Goal: Information Seeking & Learning: Learn about a topic

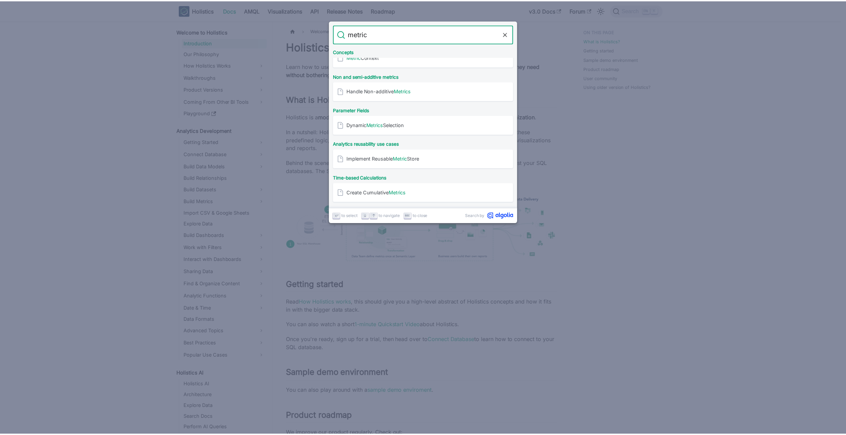
scroll to position [405, 0]
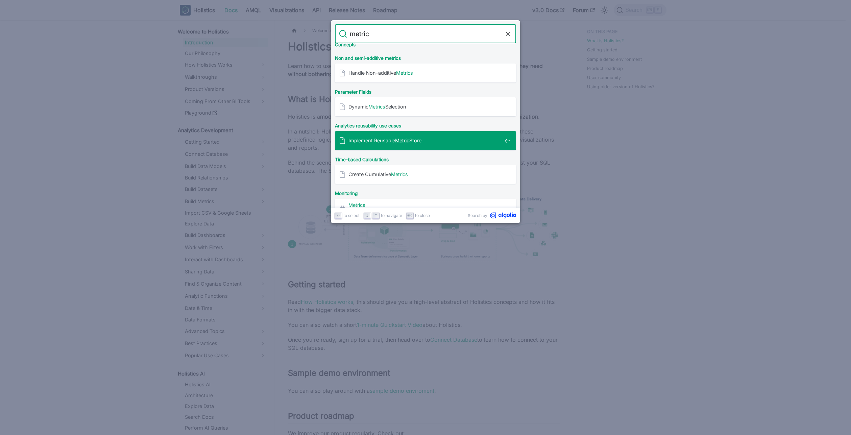
click at [395, 140] on span "Implement Reusable Metric Store" at bounding box center [424, 140] width 153 height 6
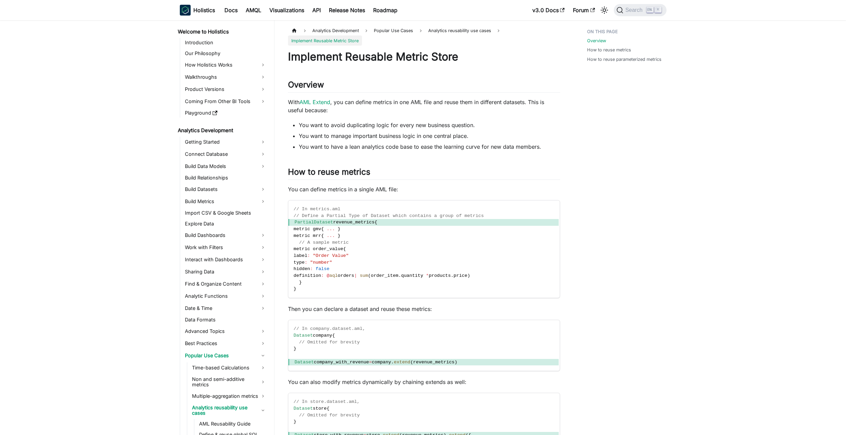
scroll to position [9, 0]
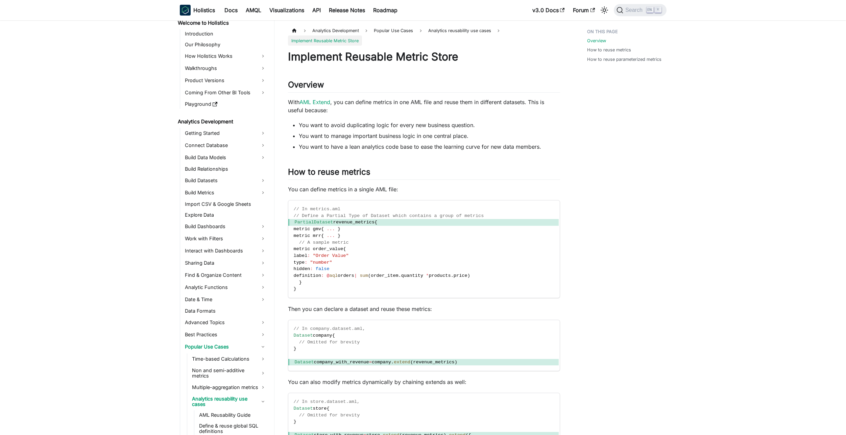
drag, startPoint x: 94, startPoint y: 119, endPoint x: 97, endPoint y: 117, distance: 3.7
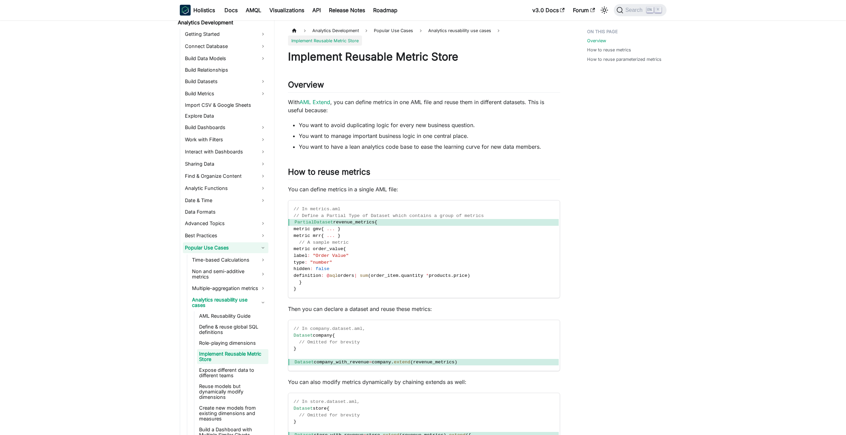
scroll to position [122, 0]
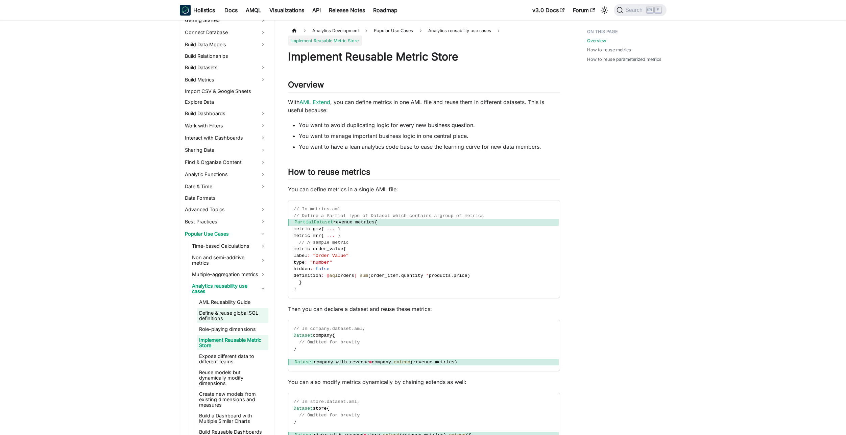
click at [225, 316] on link "Define & reuse global SQL definitions" at bounding box center [232, 315] width 71 height 15
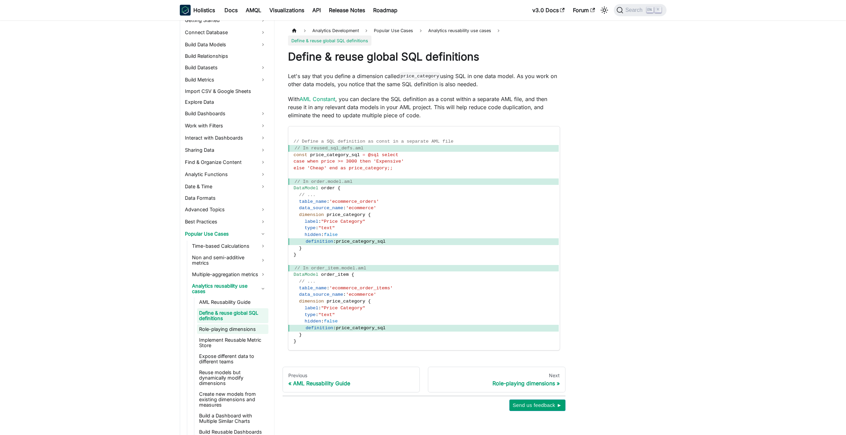
click at [224, 327] on link "Role-playing dimensions" at bounding box center [232, 328] width 71 height 9
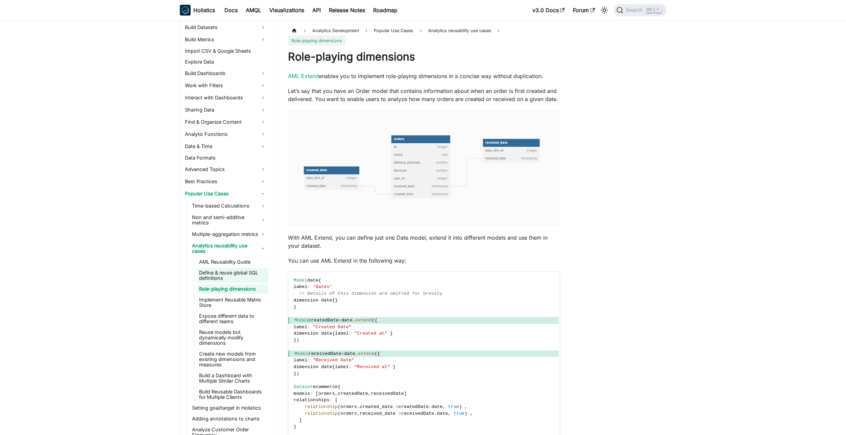
scroll to position [162, 0]
click at [231, 320] on link "Expose different data to different teams" at bounding box center [232, 318] width 71 height 15
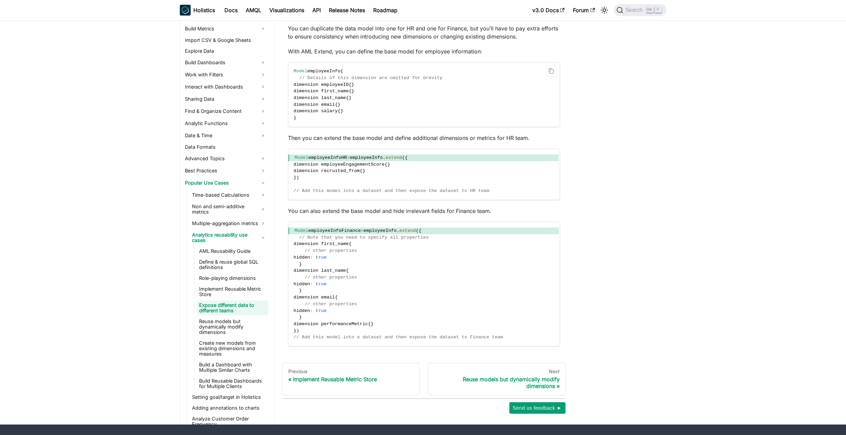
scroll to position [222, 0]
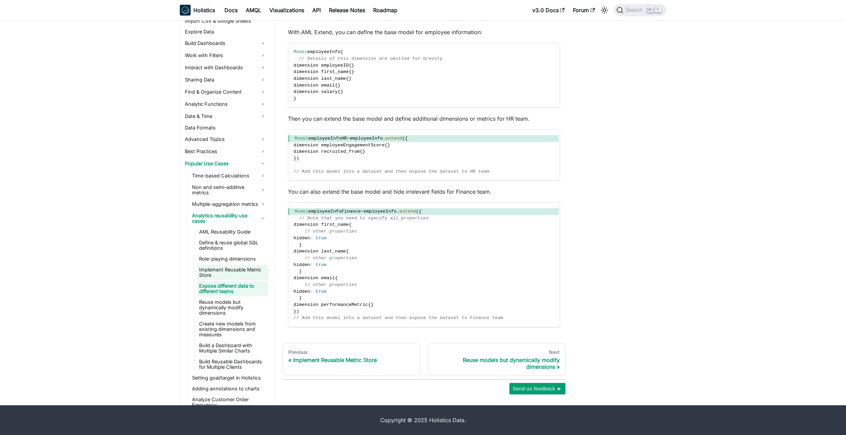
click at [231, 304] on link "Reuse models but dynamically modify dimensions" at bounding box center [232, 307] width 71 height 20
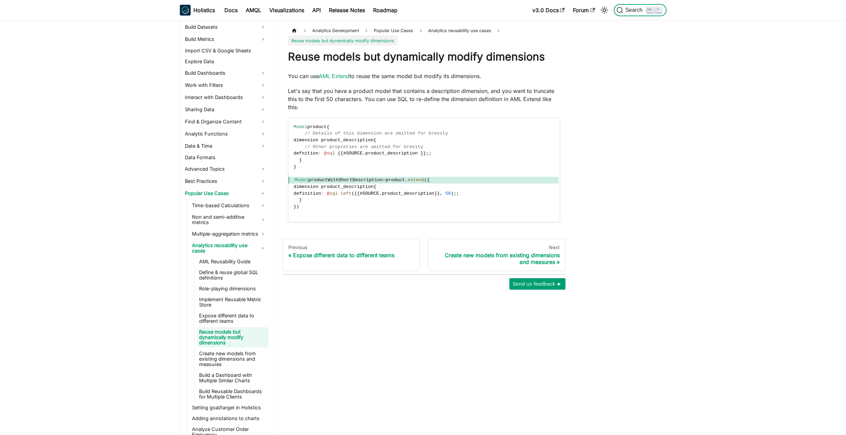
click at [635, 11] on span "Search" at bounding box center [634, 10] width 23 height 6
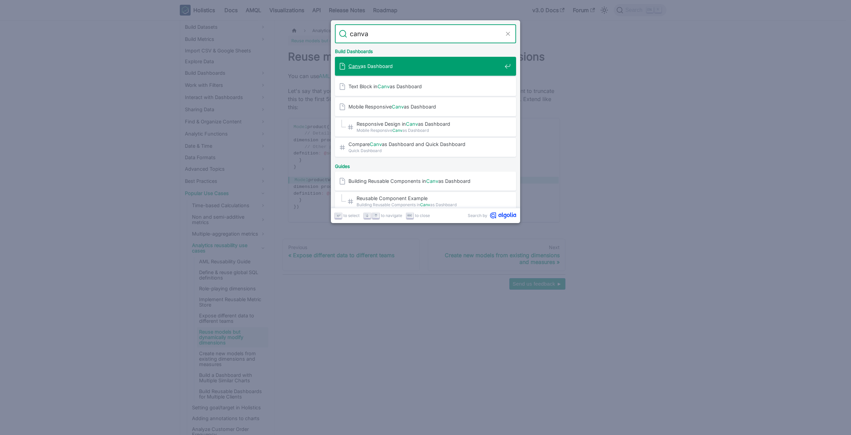
type input "canvas"
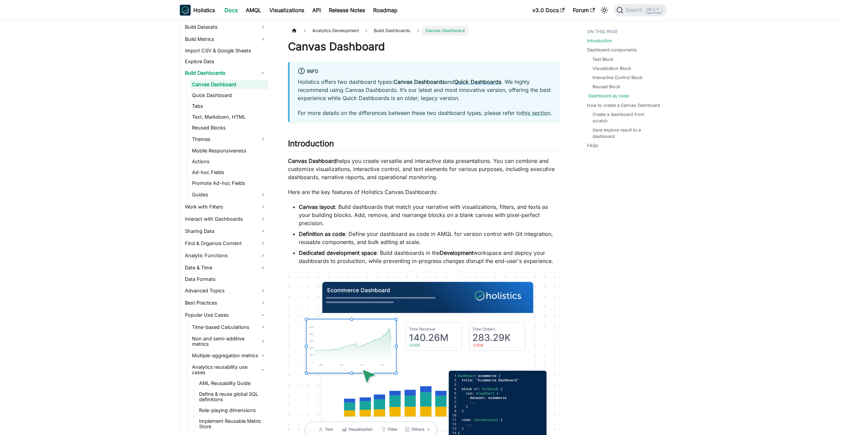
click at [621, 95] on link "Dashboard as code" at bounding box center [608, 96] width 40 height 6
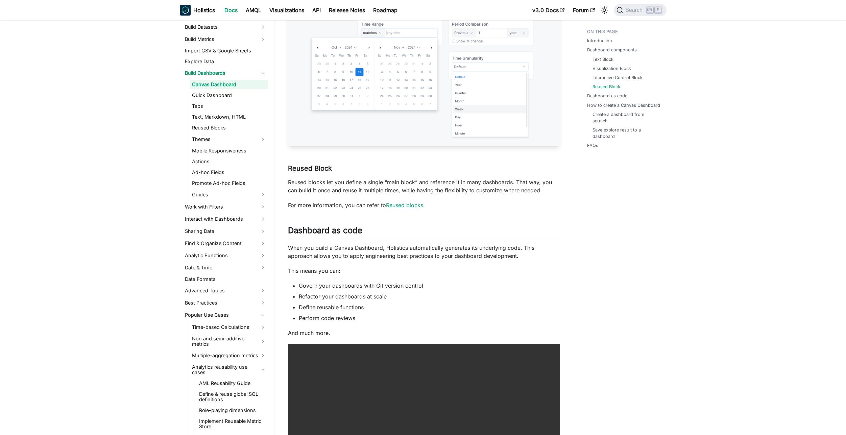
scroll to position [1312, 0]
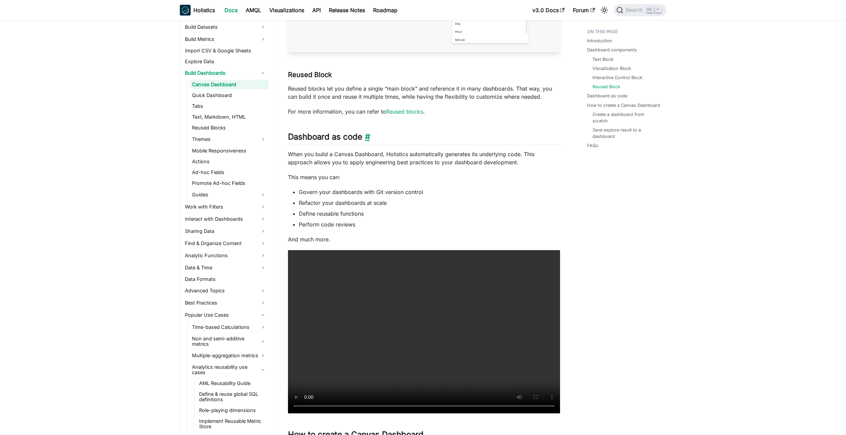
click at [367, 142] on link "​" at bounding box center [366, 137] width 8 height 10
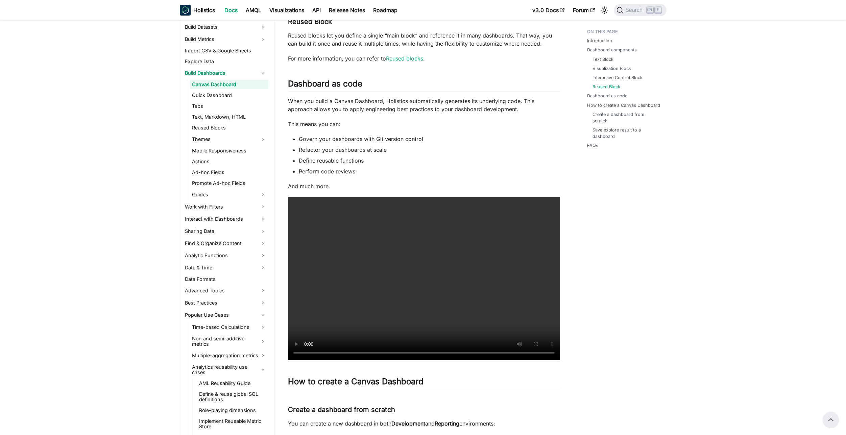
scroll to position [1347, 0]
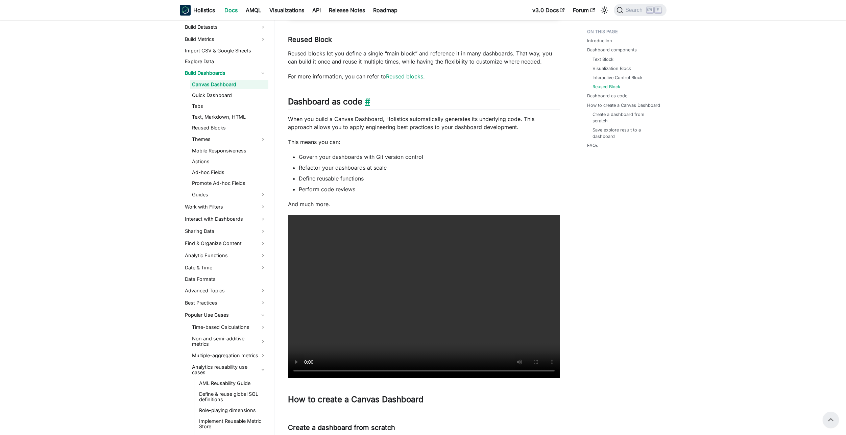
click at [366, 106] on link "​" at bounding box center [366, 102] width 8 height 10
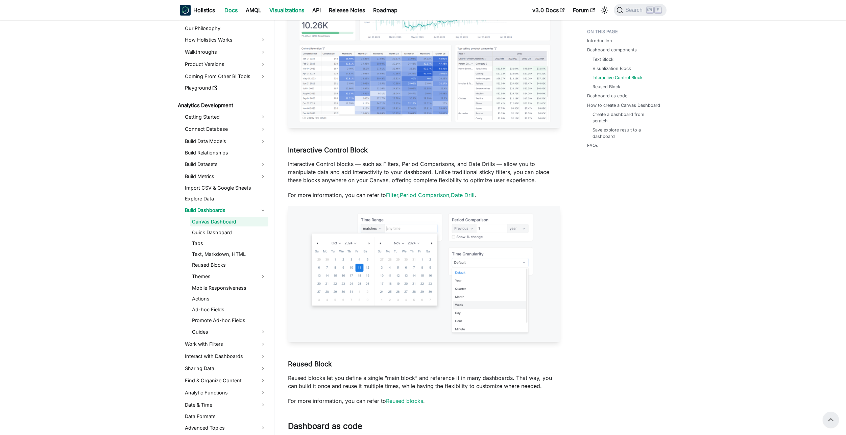
scroll to position [0, 0]
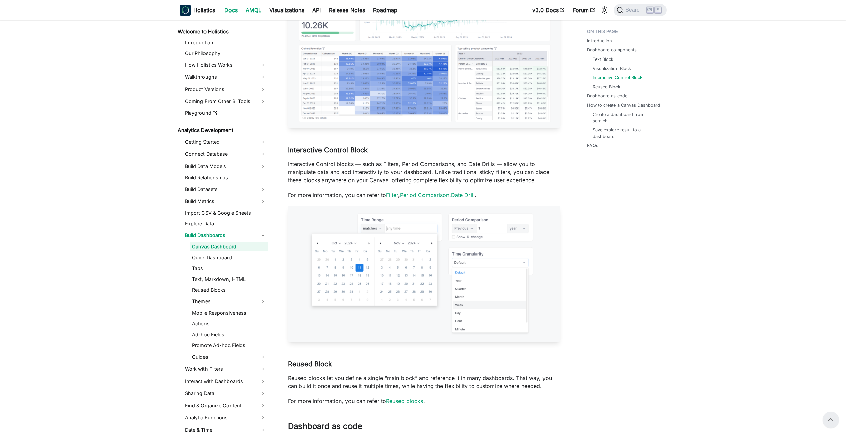
click at [252, 10] on link "AMQL" at bounding box center [254, 10] width 24 height 11
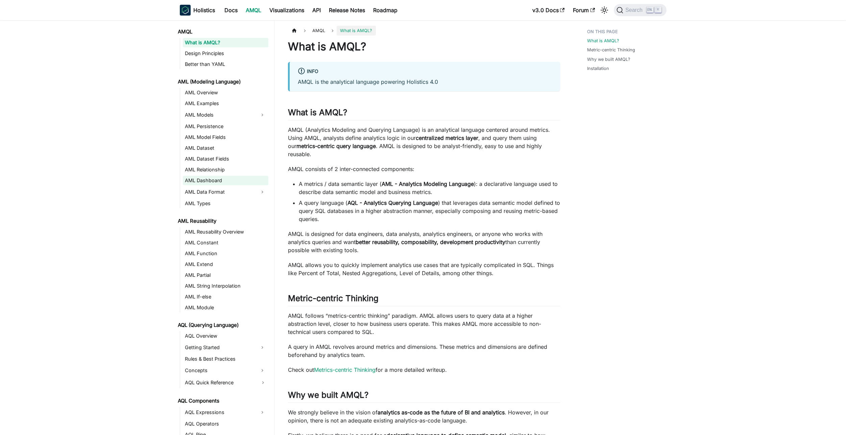
click at [211, 176] on link "AML Dashboard" at bounding box center [225, 180] width 85 height 9
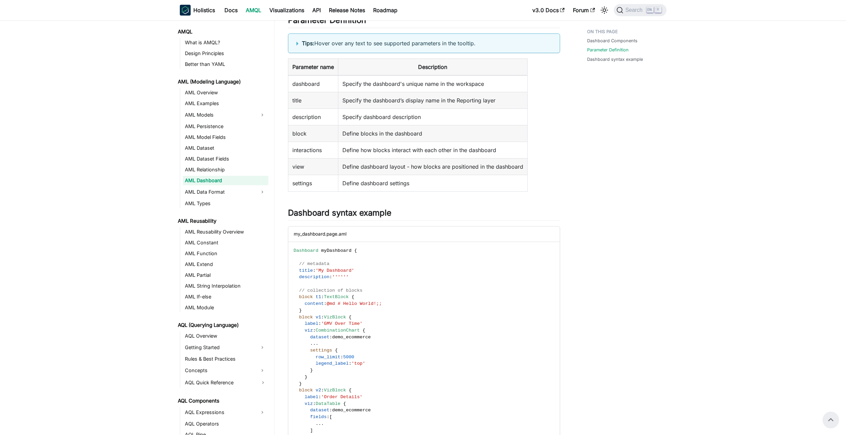
scroll to position [243, 0]
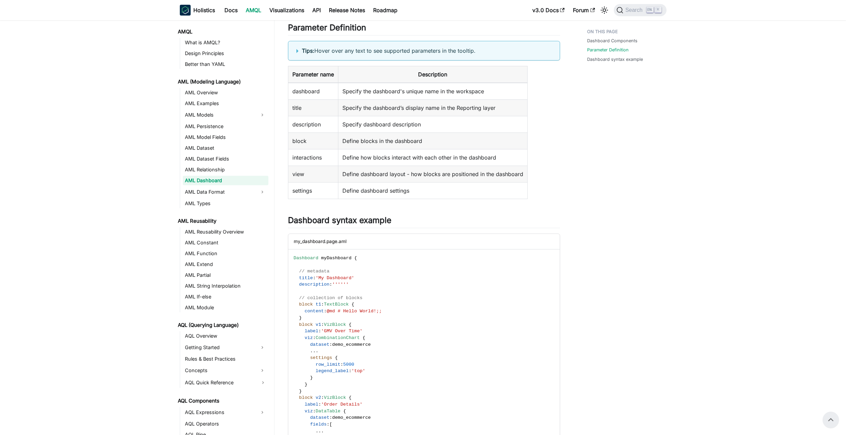
click at [372, 190] on td "Define dashboard settings" at bounding box center [432, 190] width 189 height 17
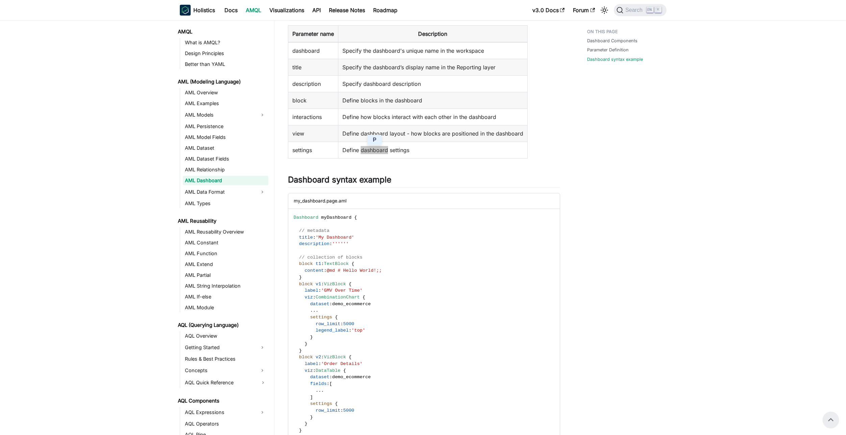
scroll to position [203, 0]
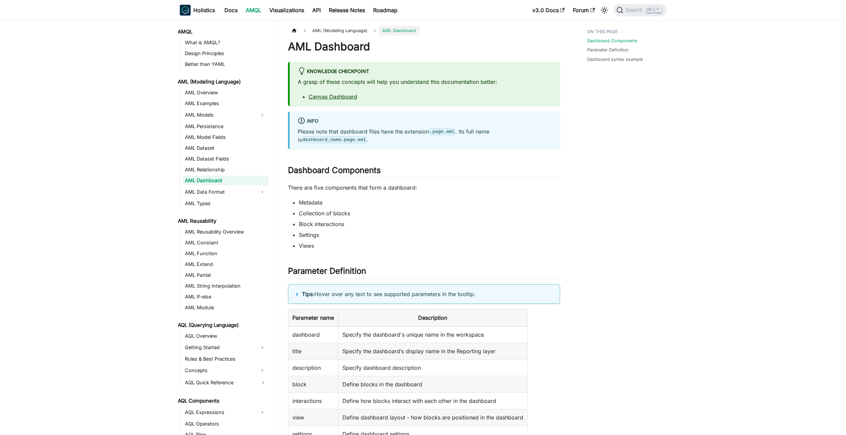
click at [297, 294] on summary "Tips: Hover over any text to see supported parameters in the tooltip." at bounding box center [423, 294] width 255 height 8
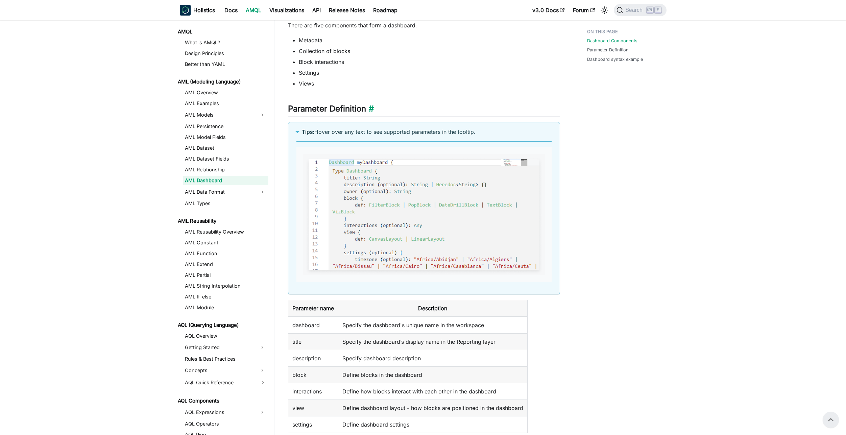
scroll to position [81, 0]
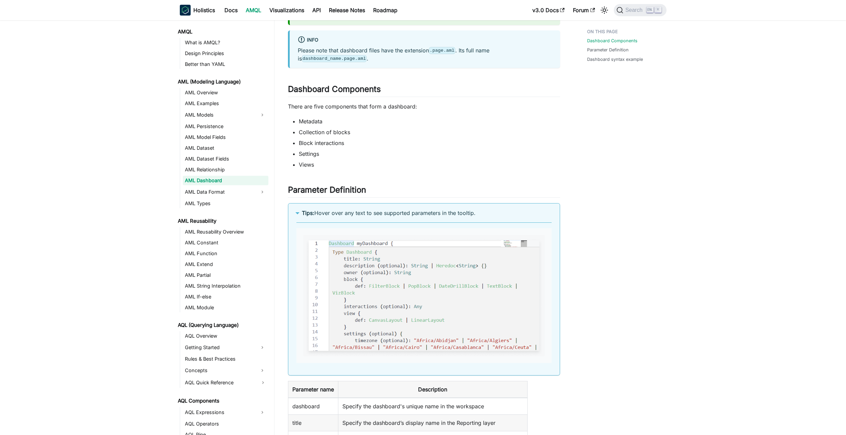
click at [296, 212] on summary "Tips: Hover over any text to see supported parameters in the tooltip." at bounding box center [423, 213] width 255 height 8
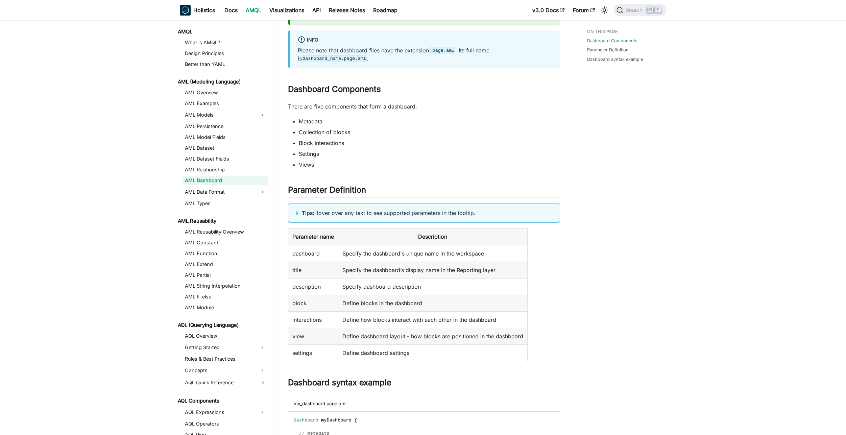
scroll to position [0, 0]
